Goal: Find contact information: Find contact information

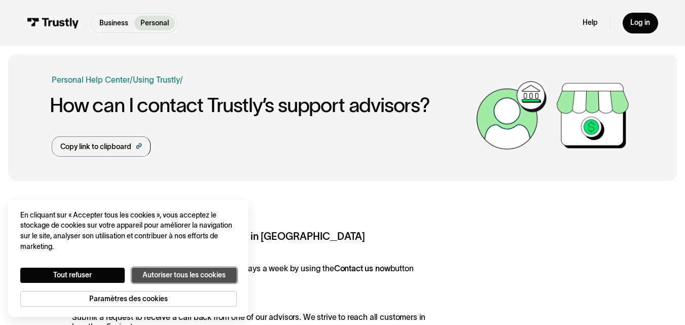
click at [170, 275] on button "Autoriser tous les cookies" at bounding box center [184, 275] width 105 height 15
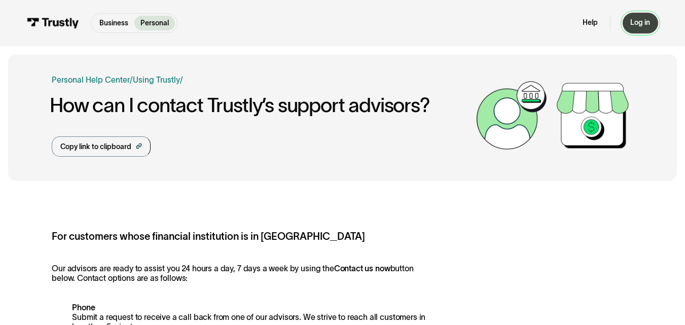
click at [640, 22] on div "Log in" at bounding box center [640, 22] width 20 height 9
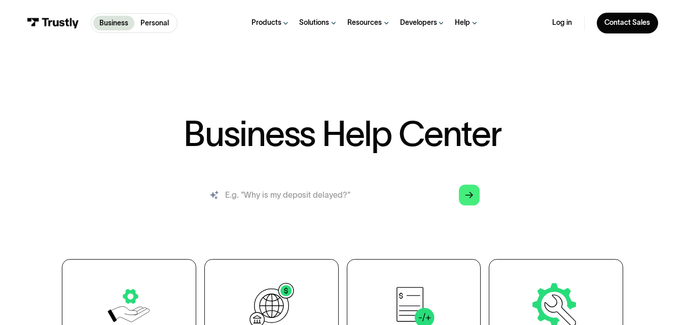
click at [288, 190] on input "search" at bounding box center [342, 195] width 290 height 32
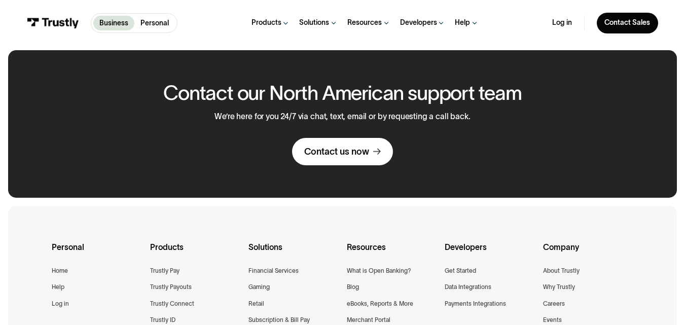
scroll to position [646, 0]
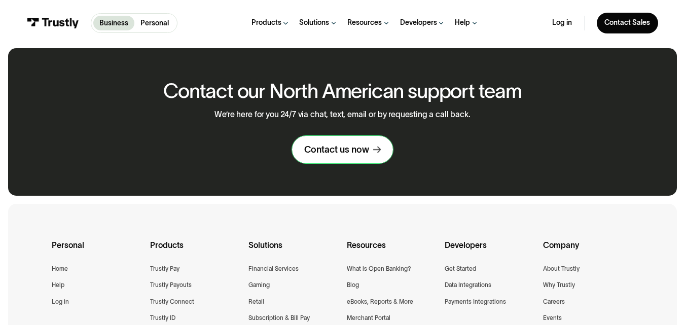
click at [348, 156] on div "Contact us now" at bounding box center [336, 150] width 65 height 12
